Goal: Download file/media

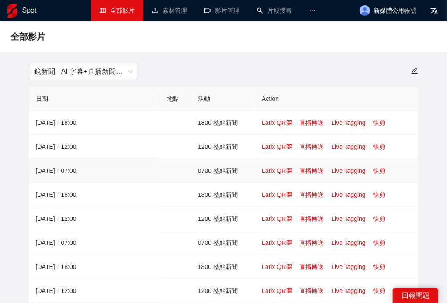
click at [372, 171] on td "Larix QR 直播轉送 Live Tagging 快剪" at bounding box center [336, 171] width 163 height 24
click at [378, 174] on link "快剪" at bounding box center [379, 170] width 12 height 7
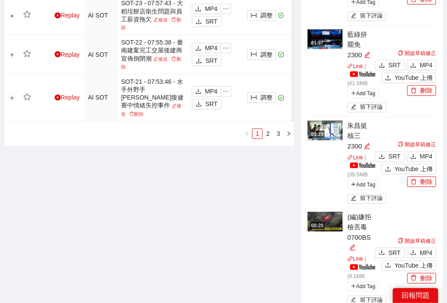
scroll to position [1012, 0]
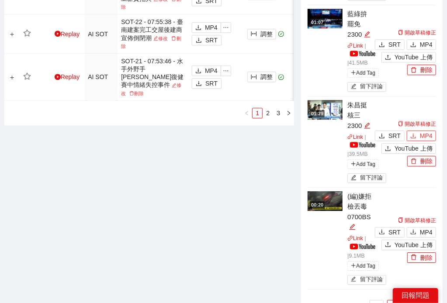
click at [428, 141] on span "MP4" at bounding box center [426, 136] width 13 height 10
click at [423, 48] on span "MP4" at bounding box center [426, 45] width 13 height 10
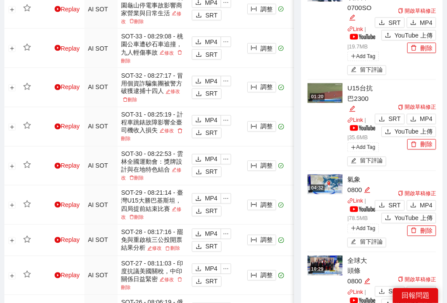
scroll to position [567, 0]
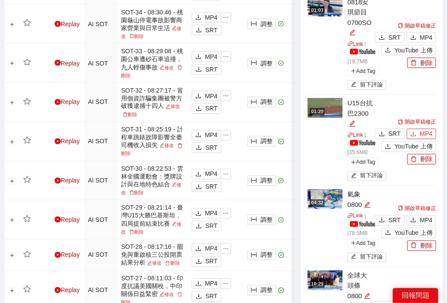
click at [428, 131] on span "MP4" at bounding box center [426, 134] width 13 height 10
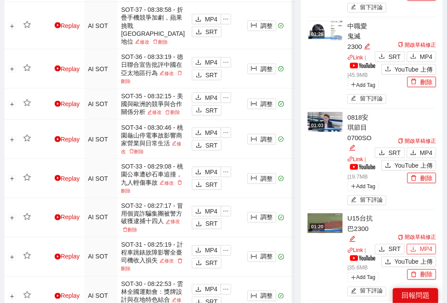
scroll to position [445, 0]
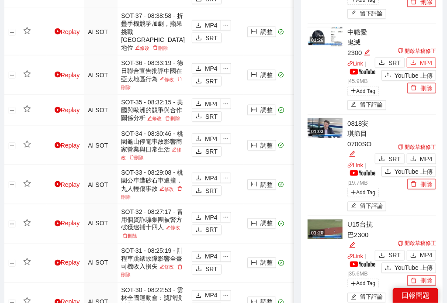
click at [423, 67] on span "MP4" at bounding box center [426, 63] width 13 height 10
